Goal: Task Accomplishment & Management: Use online tool/utility

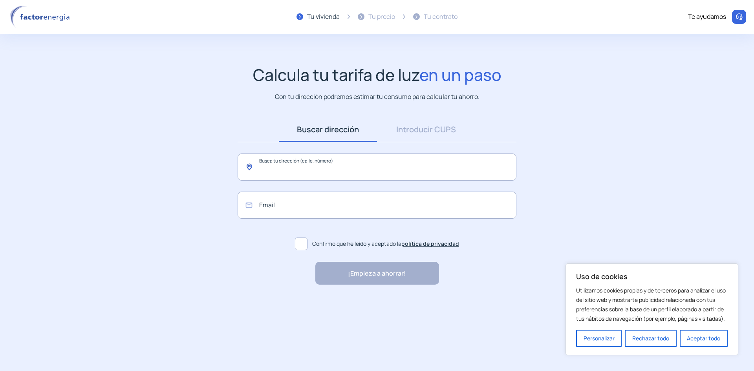
click at [361, 163] on input "text" at bounding box center [377, 167] width 279 height 27
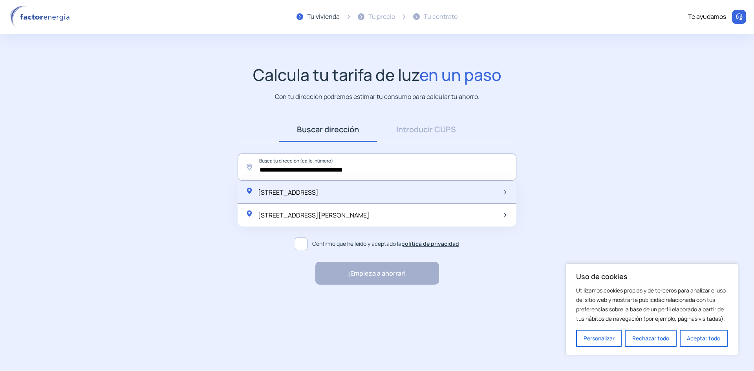
click at [318, 191] on span "[STREET_ADDRESS]" at bounding box center [288, 192] width 60 height 9
type input "**********"
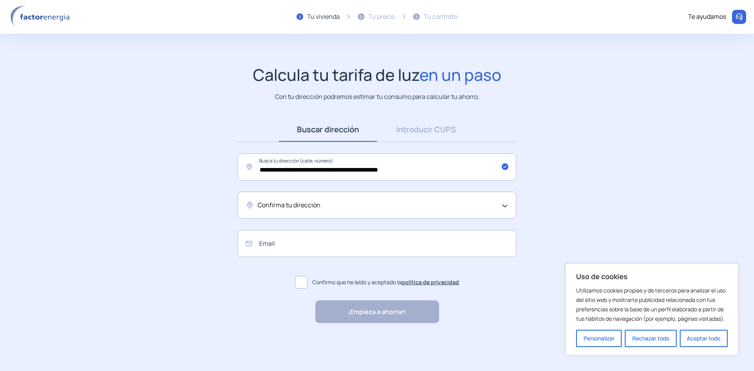
click at [329, 210] on div "Confirma tu dirección" at bounding box center [375, 205] width 235 height 10
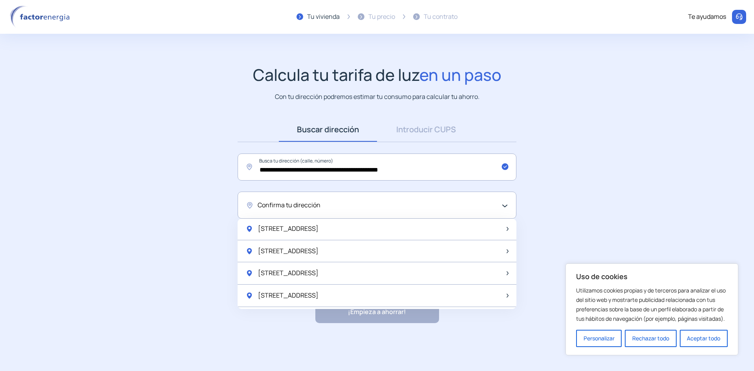
scroll to position [707, 0]
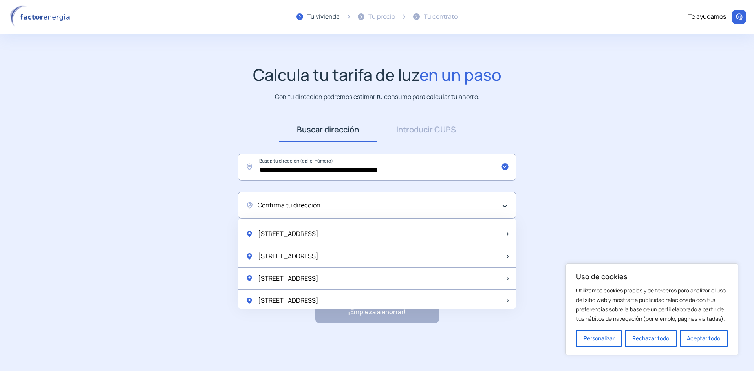
click at [283, 201] on span "Confirma tu dirección" at bounding box center [289, 205] width 63 height 10
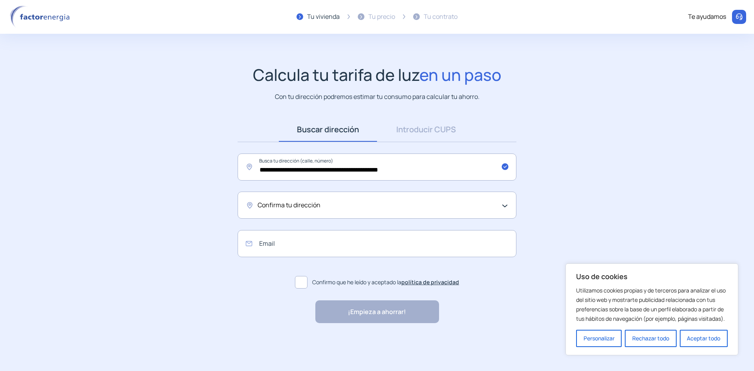
click at [320, 208] on span "Confirma tu dirección" at bounding box center [289, 205] width 63 height 10
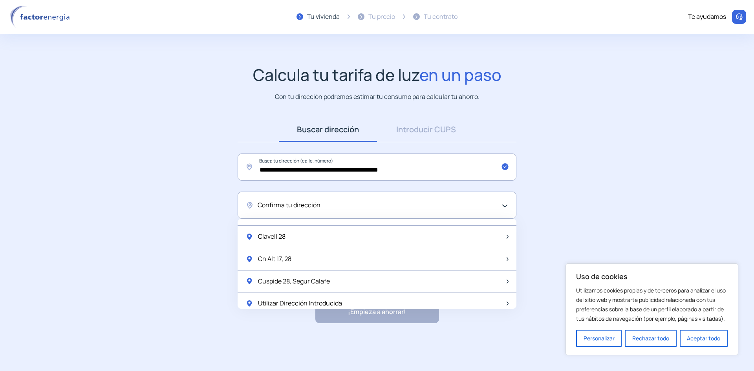
scroll to position [1043, 0]
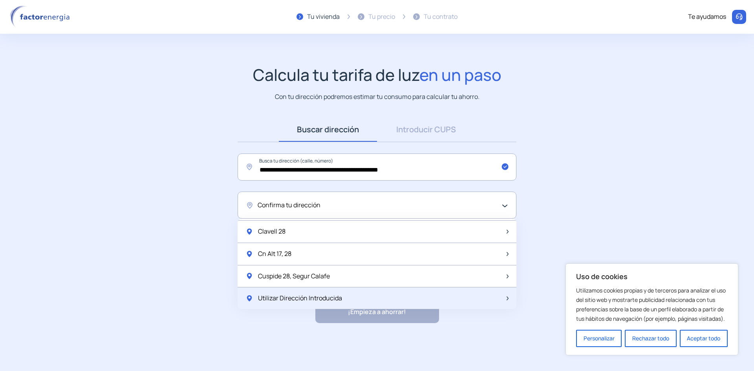
click at [347, 299] on div "Utilizar Dirección Introducida" at bounding box center [377, 298] width 279 height 22
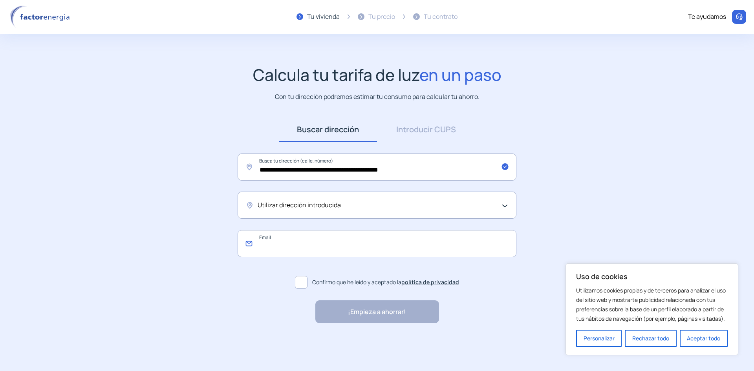
click at [293, 247] on input "email" at bounding box center [377, 243] width 279 height 27
type input "**********"
click at [311, 284] on label "Confirmo que he leído y aceptado la política de privacidad" at bounding box center [377, 282] width 279 height 19
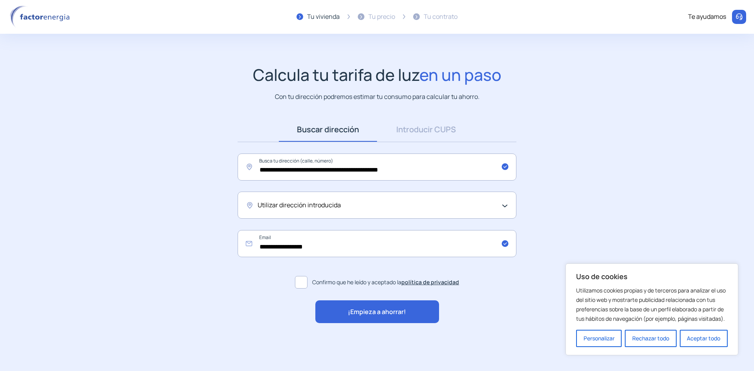
click at [395, 310] on span "¡Empieza a ahorrar!" at bounding box center [377, 312] width 58 height 10
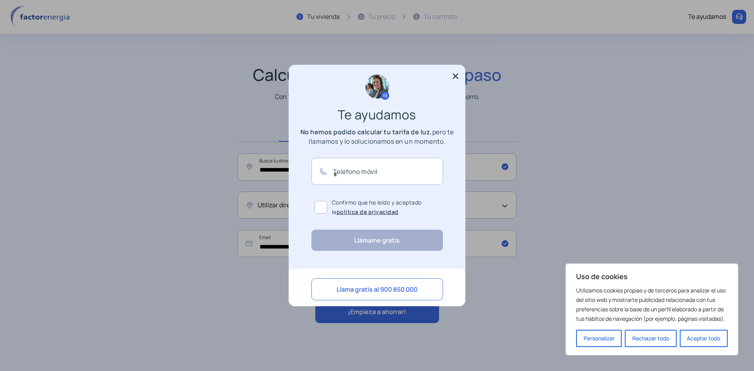
click at [454, 74] on icon at bounding box center [456, 76] width 8 height 8
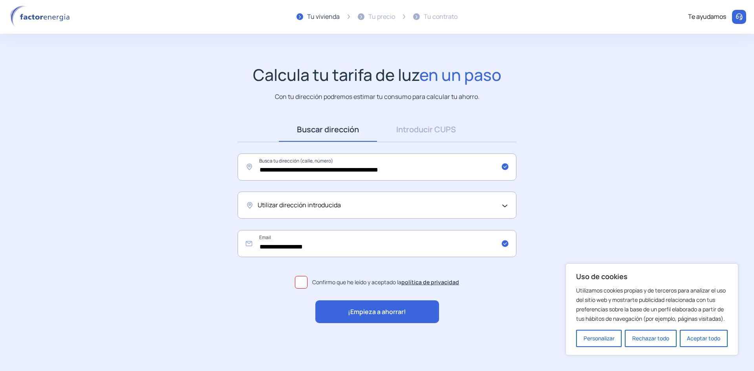
click at [342, 202] on div "Utilizar dirección introducida" at bounding box center [375, 205] width 235 height 10
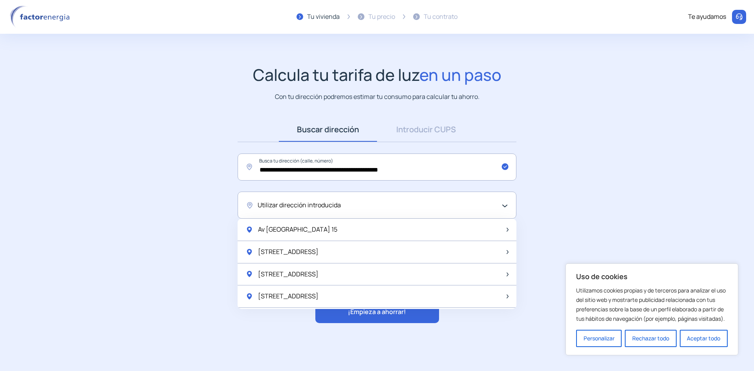
click at [342, 202] on div "Utilizar dirección introducida" at bounding box center [375, 205] width 235 height 10
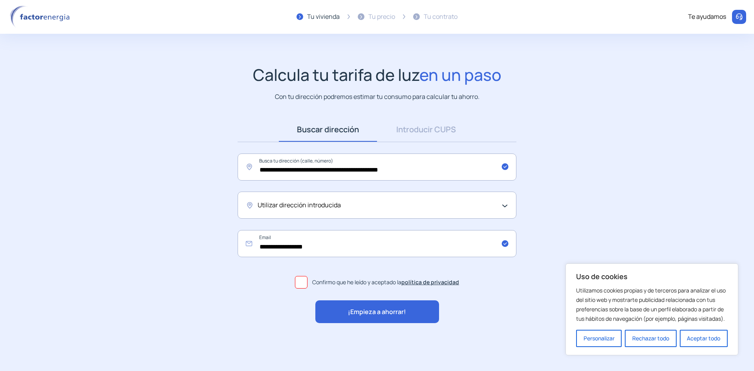
click at [342, 202] on div "Utilizar dirección introducida" at bounding box center [375, 205] width 235 height 10
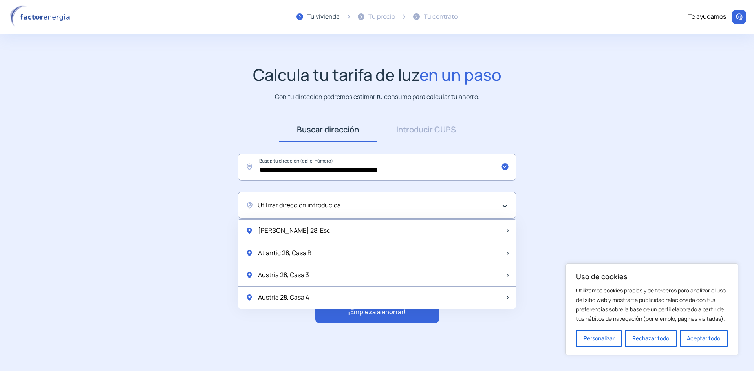
scroll to position [511, 0]
